Goal: Find specific page/section: Find specific page/section

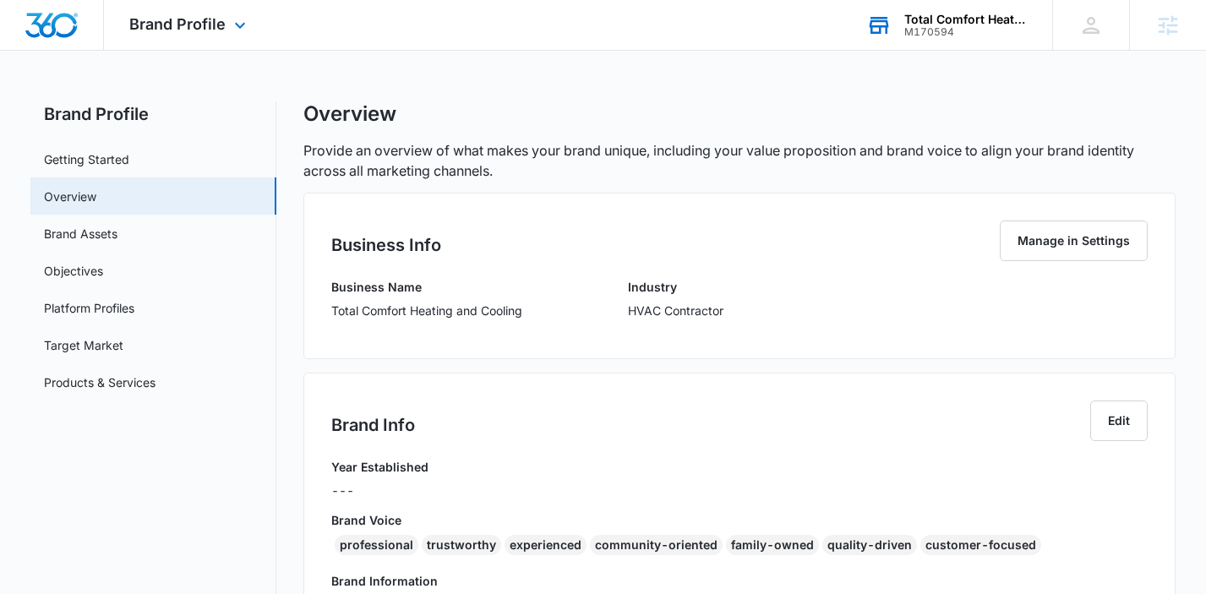
click at [943, 18] on div "Total Comfort Heating and Cooling" at bounding box center [965, 20] width 123 height 14
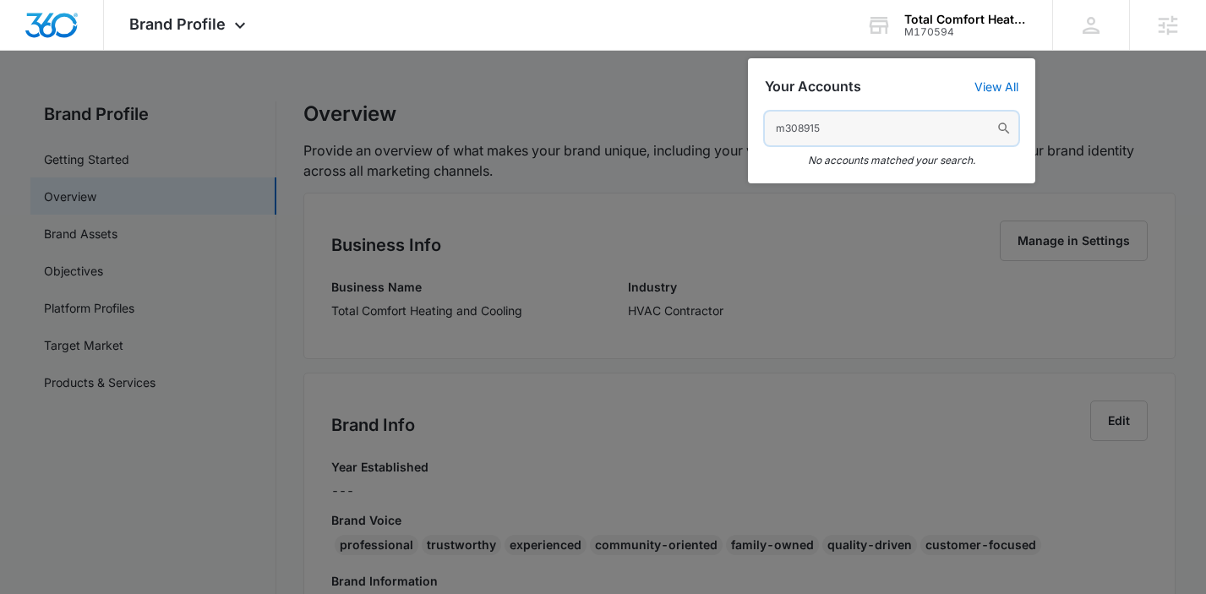
click at [836, 132] on input "m308915" at bounding box center [891, 129] width 253 height 34
click at [890, 139] on input "outdoor landscape" at bounding box center [891, 129] width 253 height 34
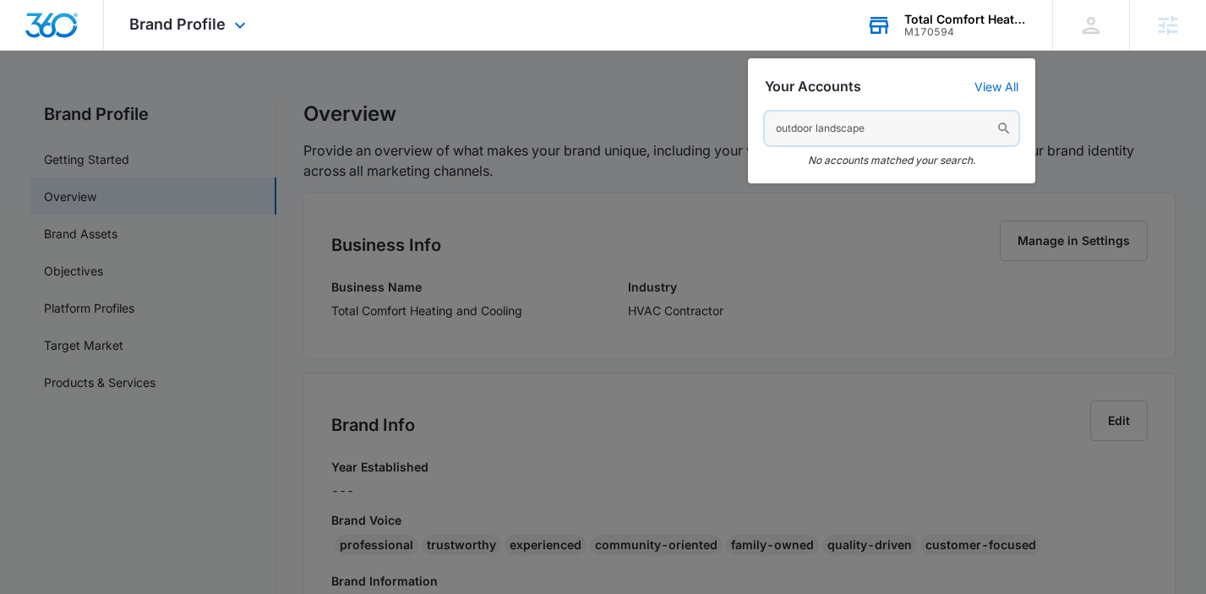
click at [890, 139] on input "outdoor landscape" at bounding box center [891, 129] width 253 height 34
type input "pelor"
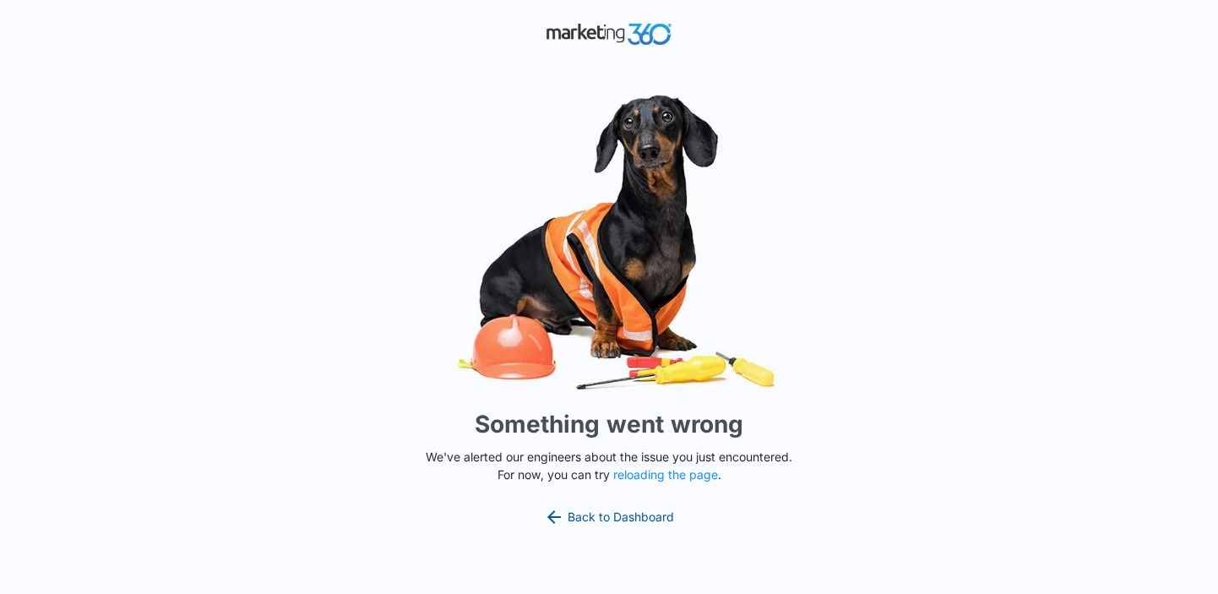
click at [628, 513] on link "Back to Dashboard" at bounding box center [609, 517] width 130 height 20
